Goal: Transaction & Acquisition: Purchase product/service

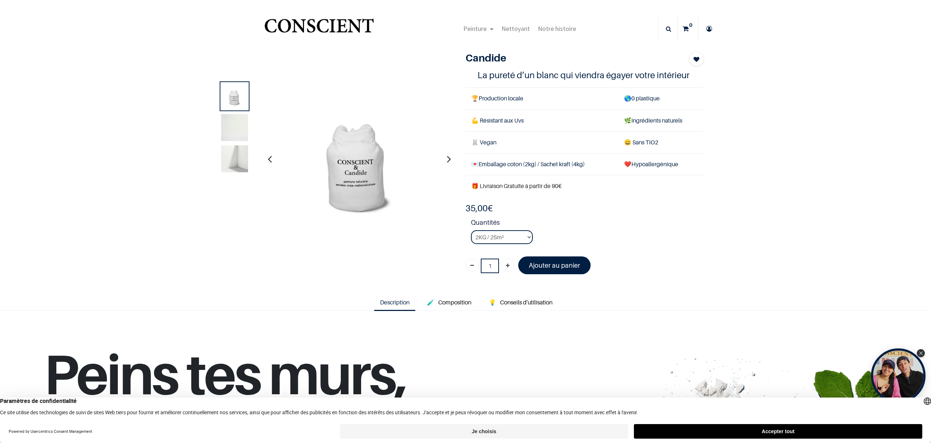
click at [234, 160] on img at bounding box center [234, 158] width 27 height 27
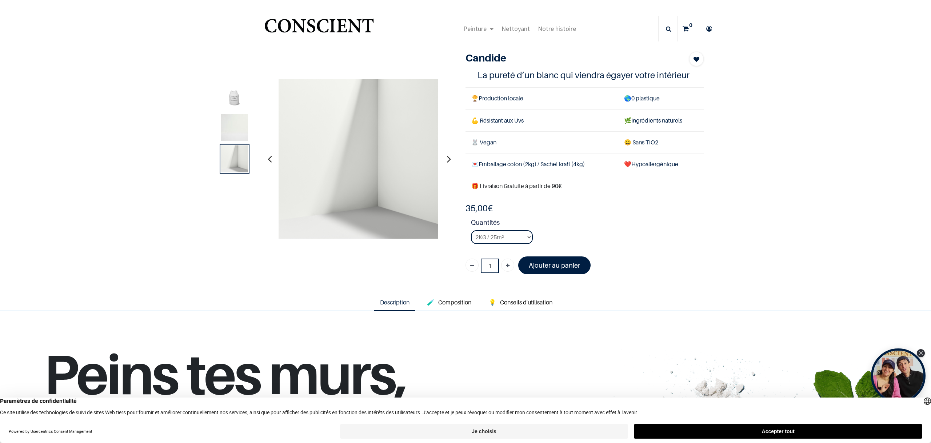
click at [231, 132] on img at bounding box center [234, 127] width 27 height 27
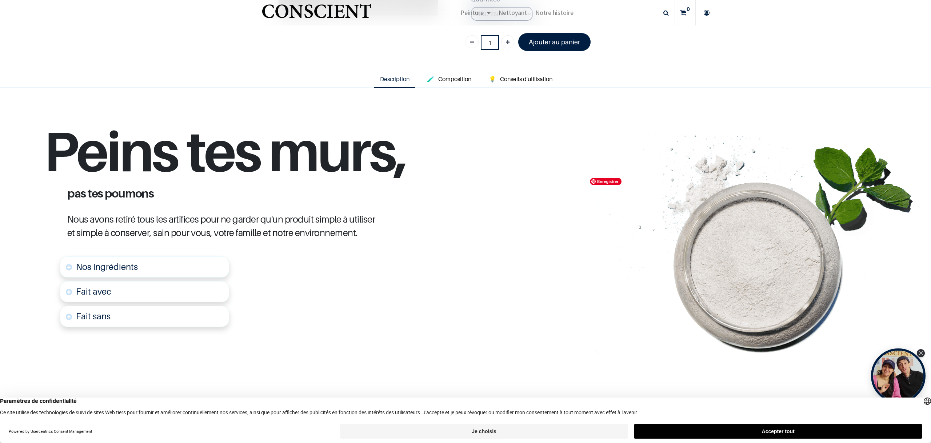
scroll to position [247, 0]
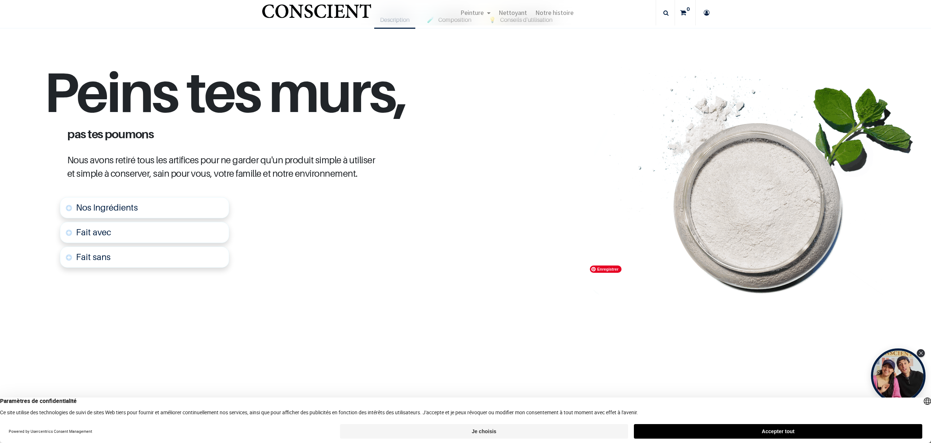
scroll to position [466, 0]
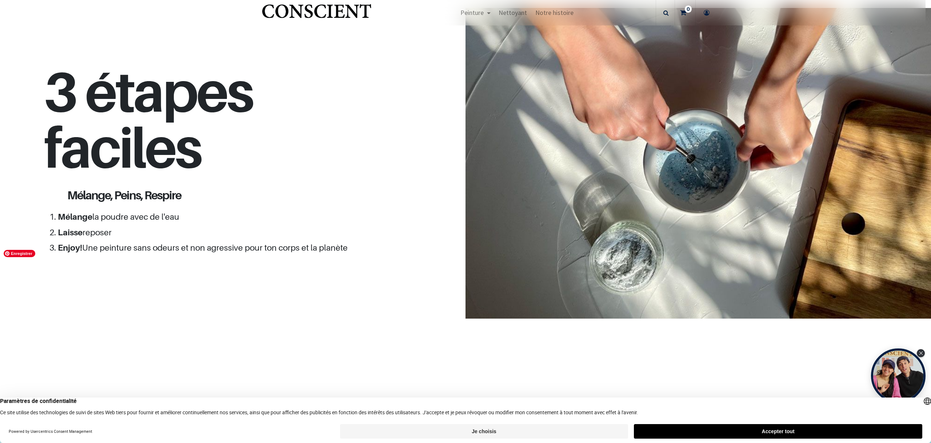
scroll to position [615, 0]
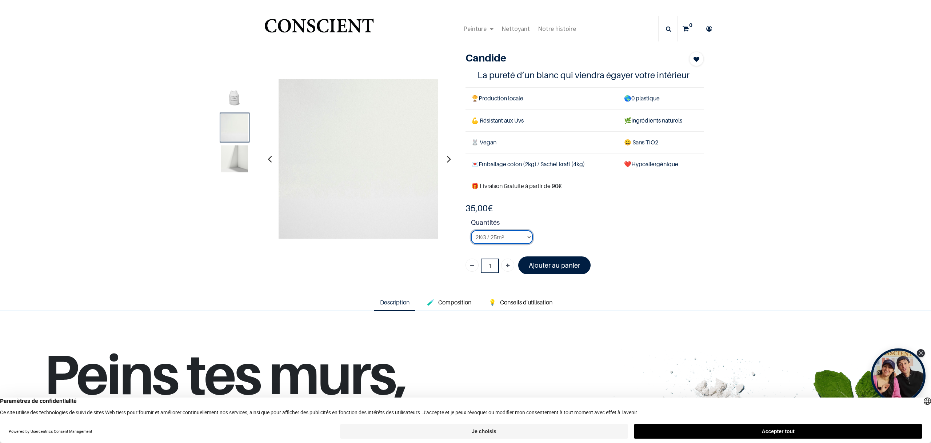
click at [525, 238] on select "2KG / 25m² 4KG / 50m² 8KG / 100m² Testeur" at bounding box center [502, 237] width 62 height 14
click at [527, 237] on select "2KG / 25m² 4KG / 50m² 8KG / 100m² Testeur" at bounding box center [502, 237] width 62 height 14
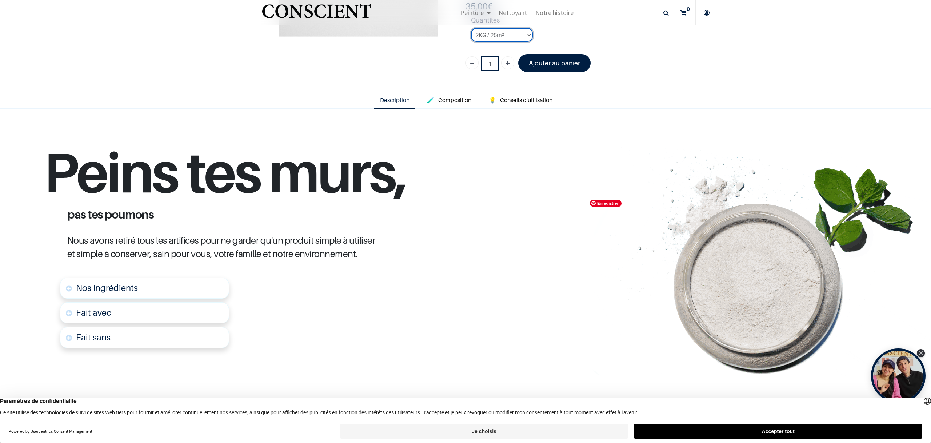
scroll to position [204, 0]
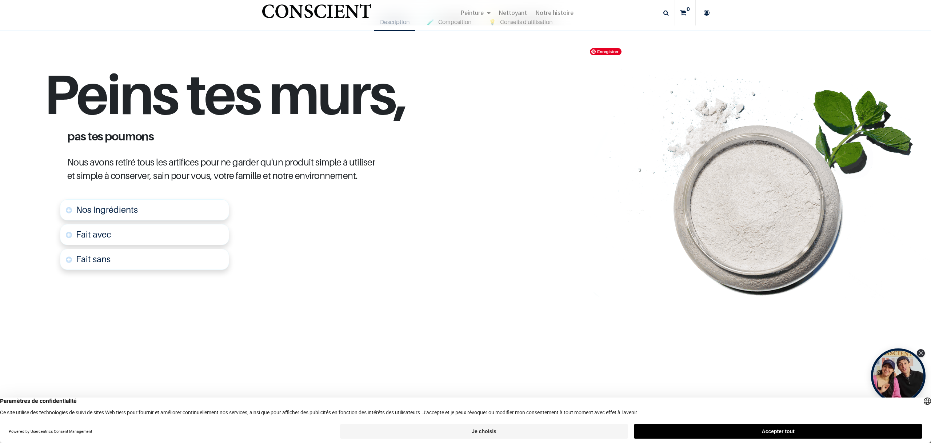
scroll to position [117, 0]
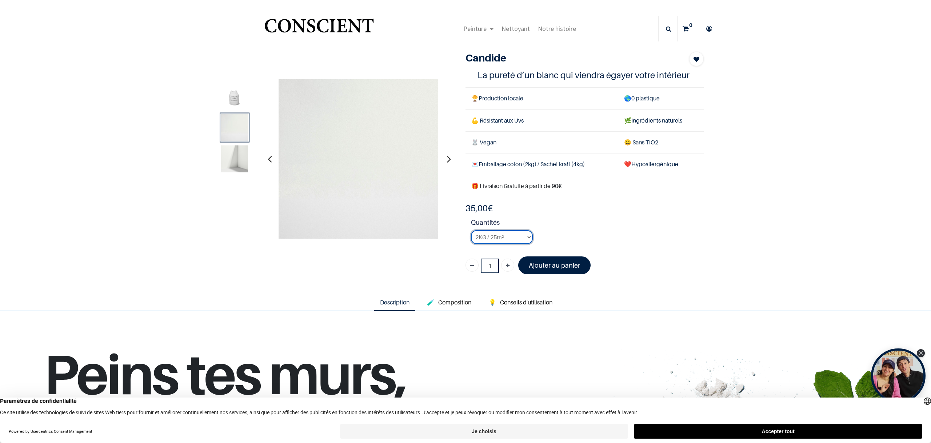
click at [525, 237] on select "2KG / 25m² 4KG / 50m² 8KG / 100m² Testeur" at bounding box center [502, 237] width 62 height 14
click at [523, 238] on select "2KG / 25m² 4KG / 50m² 8KG / 100m² Testeur" at bounding box center [502, 237] width 62 height 14
click at [487, 236] on select "2KG / 25m² 4KG / 50m² 8KG / 100m² Testeur" at bounding box center [502, 237] width 62 height 14
click at [597, 237] on li "Quantités 2KG / 25m² 4KG / 50m² 8KG / 100m² Testeur" at bounding box center [587, 233] width 233 height 32
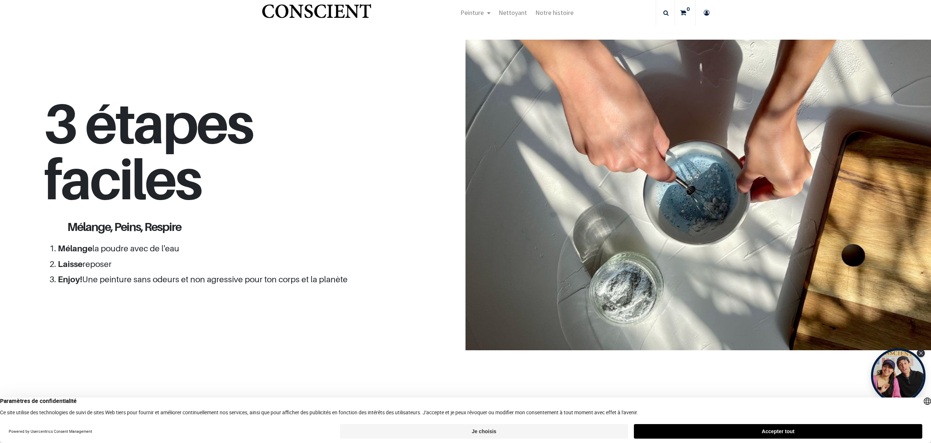
scroll to position [636, 0]
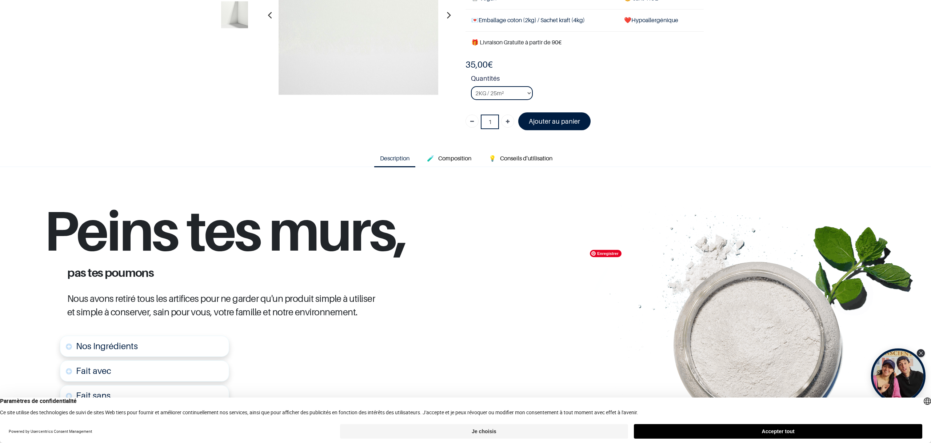
scroll to position [108, 0]
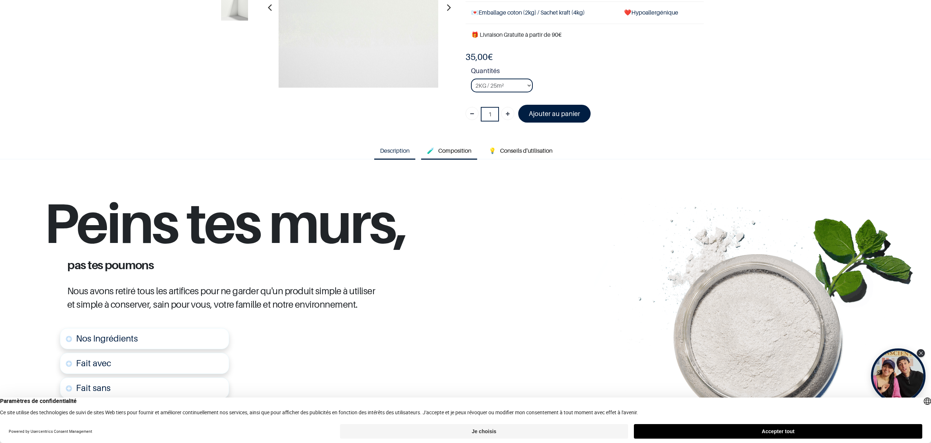
click at [455, 149] on span "Composition" at bounding box center [454, 150] width 33 height 7
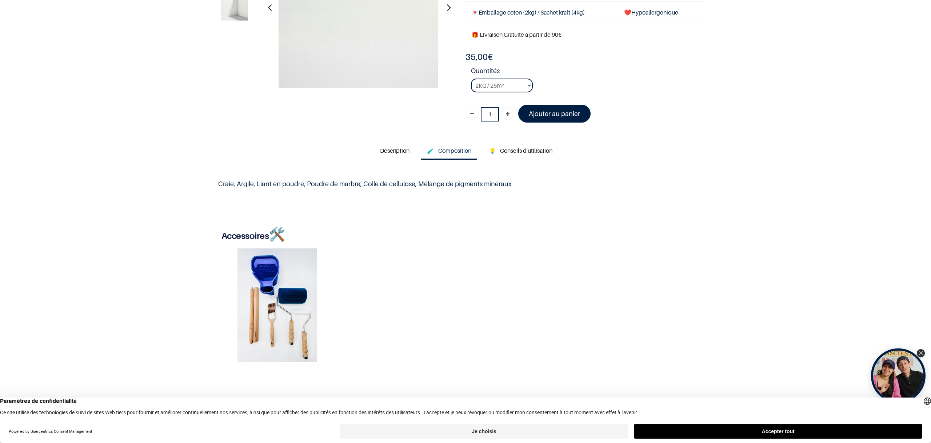
click at [584, 299] on div "Smart Kit 65,00 € 49,99 € (23% Off)" at bounding box center [465, 303] width 498 height 123
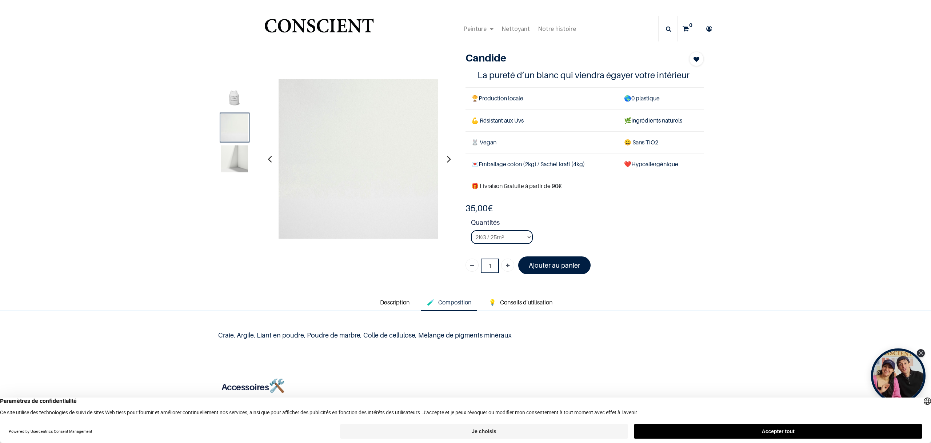
drag, startPoint x: 462, startPoint y: 209, endPoint x: 517, endPoint y: 209, distance: 55.3
click at [517, 209] on div "Candide Blanc 1 La pureté d’un blanc qui viendra égayer votre intérieur 🏆 Produ…" at bounding box center [584, 166] width 249 height 228
click at [112, 99] on div "Products Candide Blanc Candide 35,00 € 35,00 € 35.0 EUR 35,00 € Ajouter au pani…" at bounding box center [465, 286] width 931 height 487
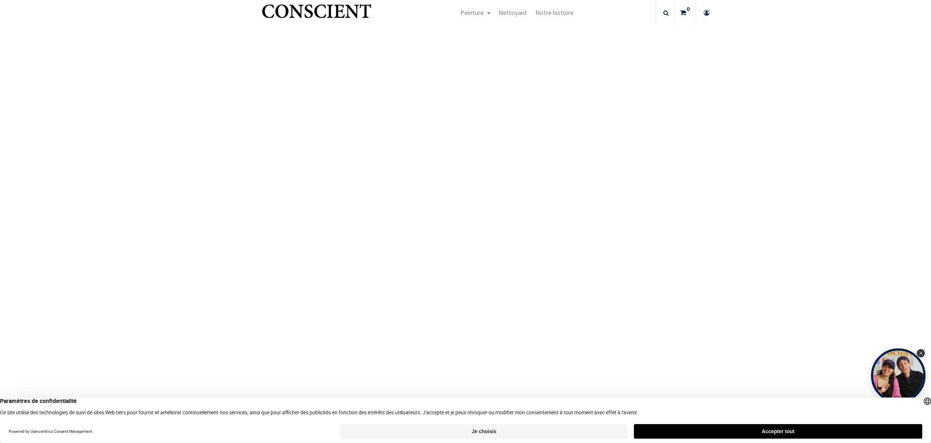
scroll to position [1290, 0]
click at [795, 434] on button "Accepter tout" at bounding box center [778, 431] width 288 height 15
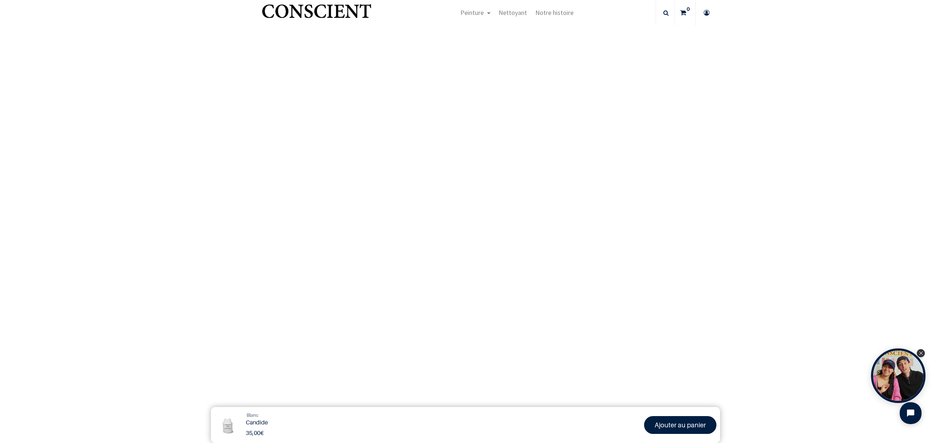
scroll to position [683, 0]
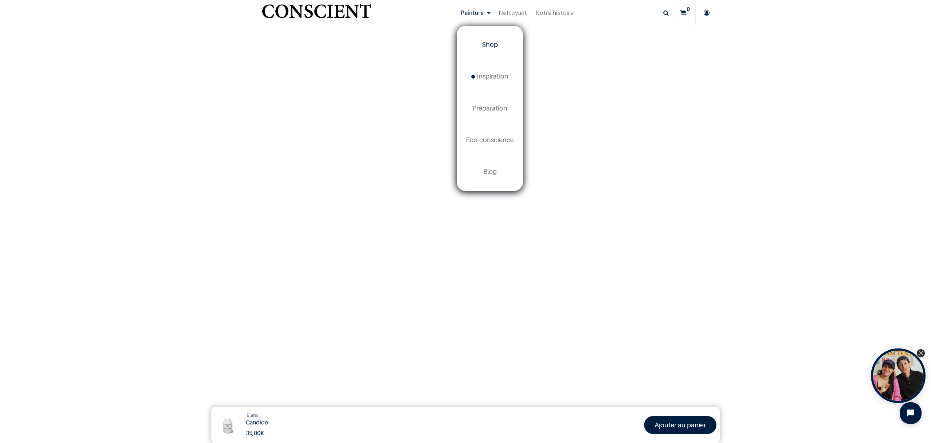
click at [483, 47] on span "Shop" at bounding box center [490, 45] width 16 height 8
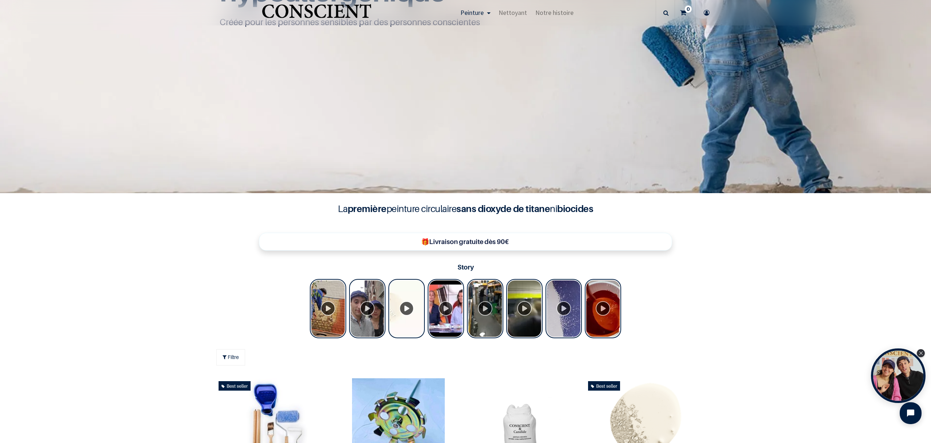
scroll to position [244, 0]
